Goal: Task Accomplishment & Management: Complete application form

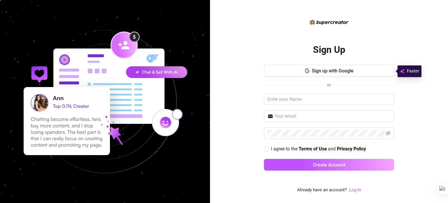
click at [307, 72] on icon "button" at bounding box center [307, 70] width 5 height 5
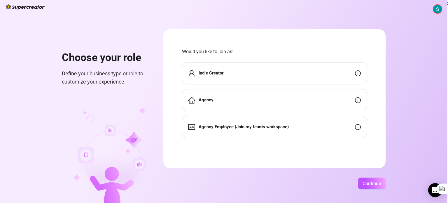
click at [291, 68] on div "Indie Creator" at bounding box center [274, 73] width 185 height 22
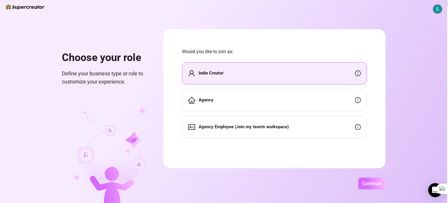
click at [368, 183] on span "Continue" at bounding box center [372, 184] width 19 height 6
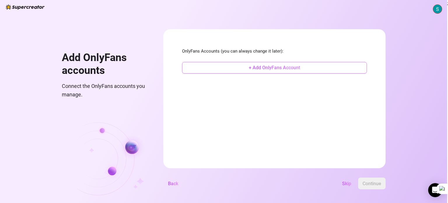
click at [271, 67] on span "+ Add OnlyFans Account" at bounding box center [274, 68] width 51 height 6
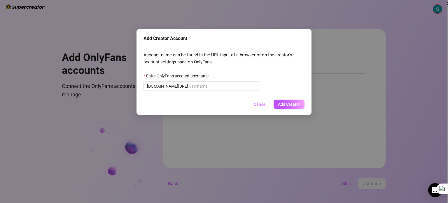
click at [261, 100] on button "Cancel" at bounding box center [260, 104] width 22 height 9
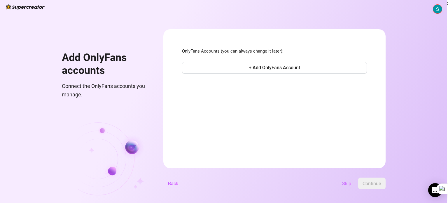
click at [344, 179] on button "Skip" at bounding box center [347, 183] width 18 height 12
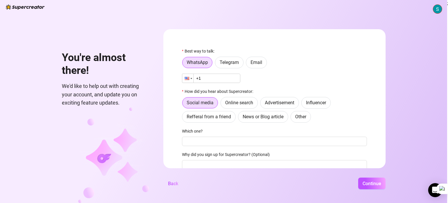
click at [189, 77] on div at bounding box center [187, 78] width 5 height 3
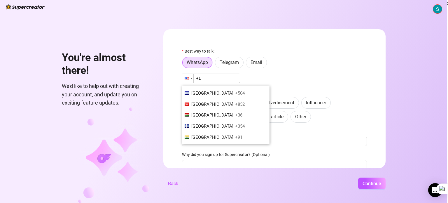
scroll to position [918, 0]
click at [235, 135] on span "+91" at bounding box center [238, 137] width 7 height 5
type input "+91"
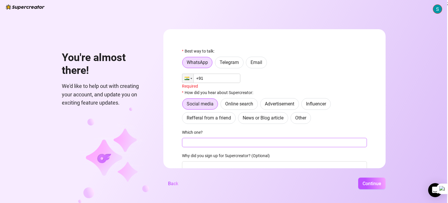
scroll to position [50, 0]
